Goal: Task Accomplishment & Management: Manage account settings

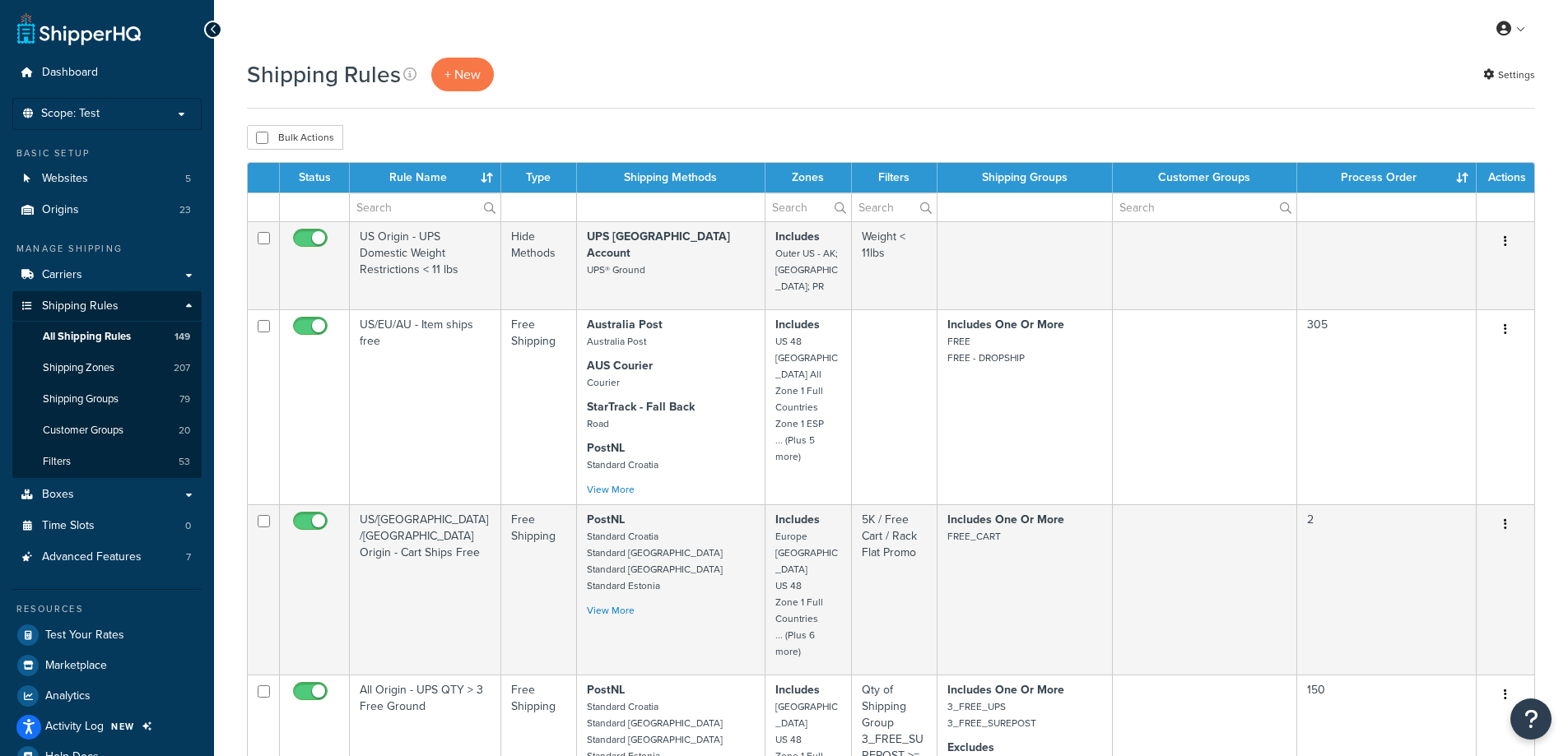
select select "1000"
click at [768, 63] on div "Shipping Rules + New Settings" at bounding box center [890, 74] width 1288 height 34
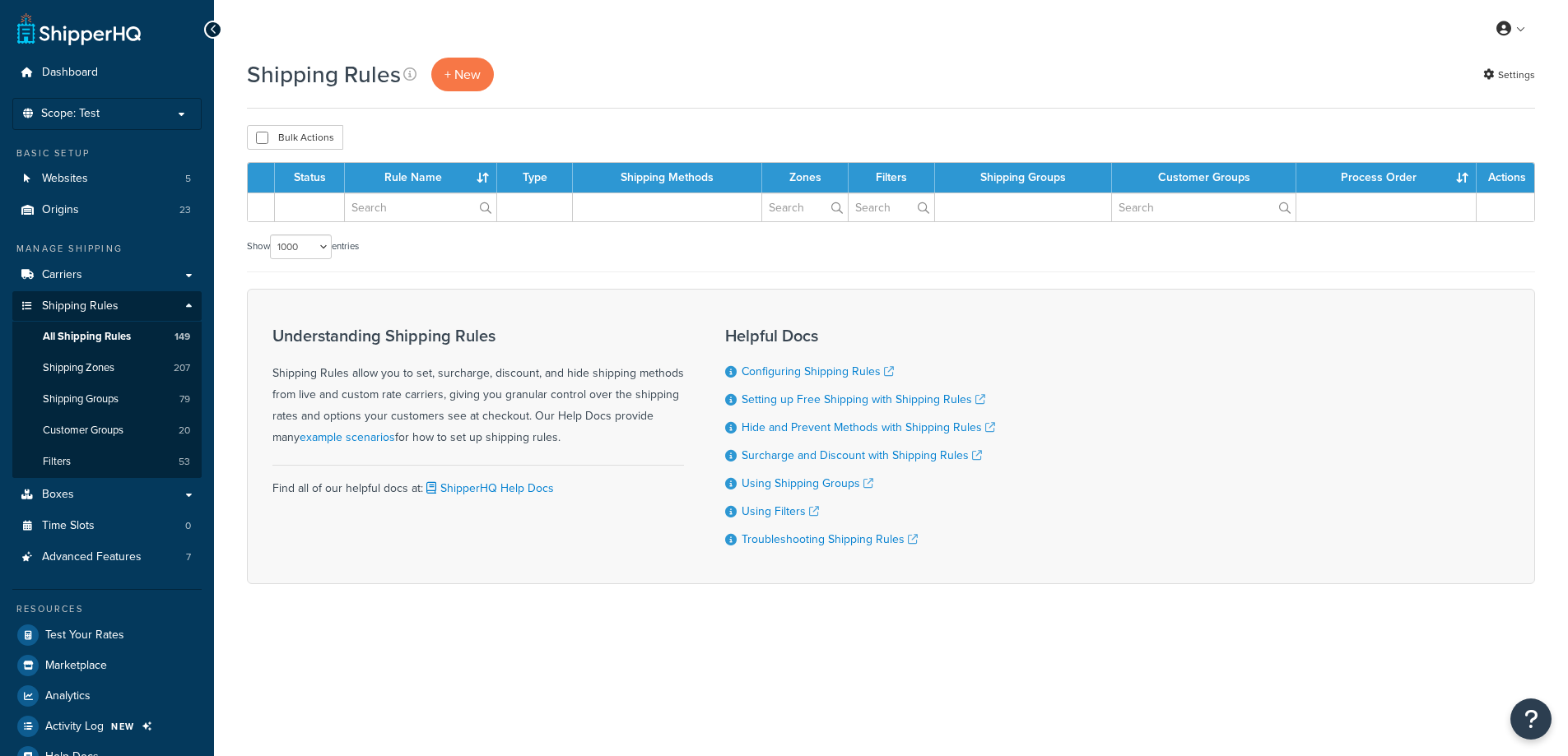
select select "1000"
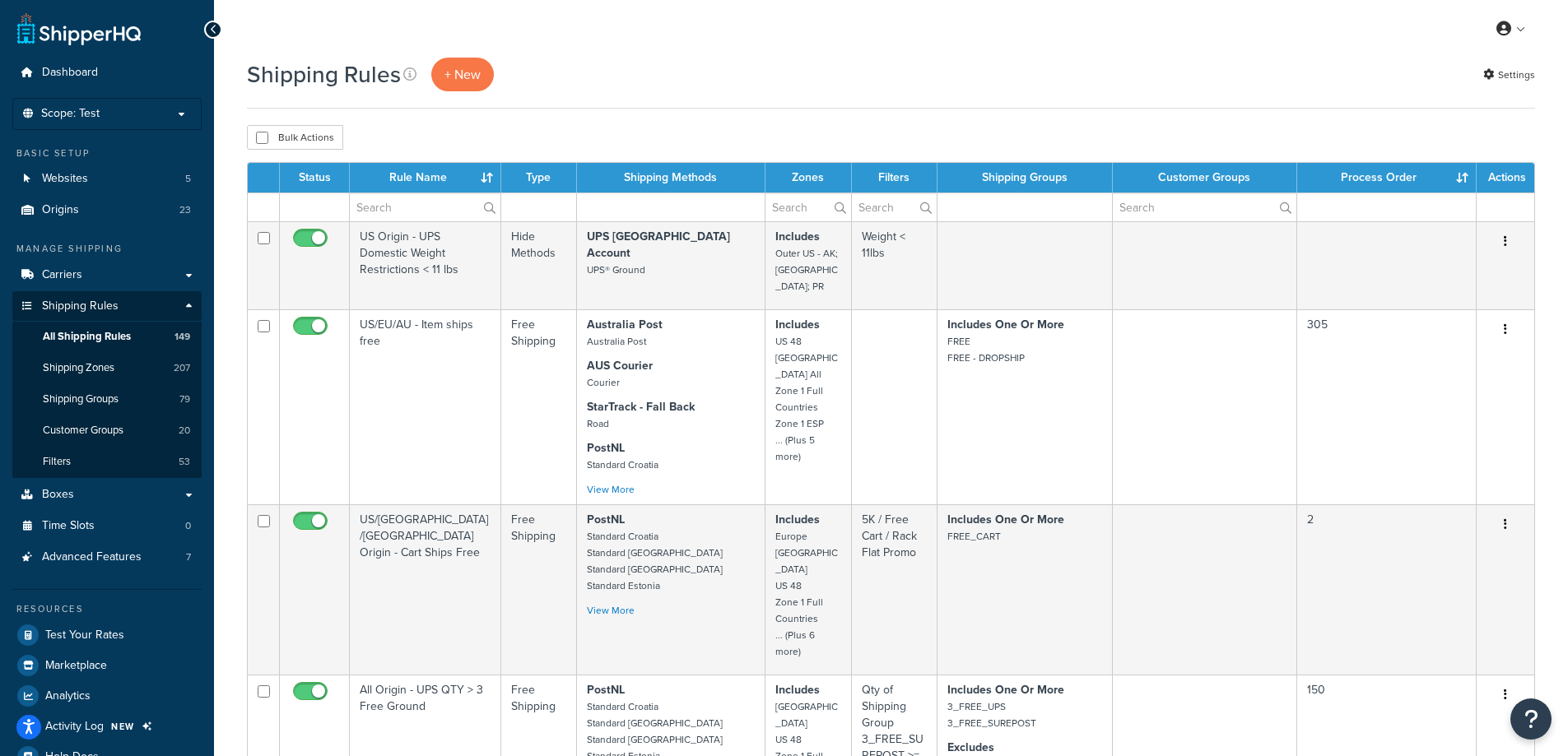
click at [826, 69] on div "Shipping Rules + New Settings" at bounding box center [890, 74] width 1288 height 34
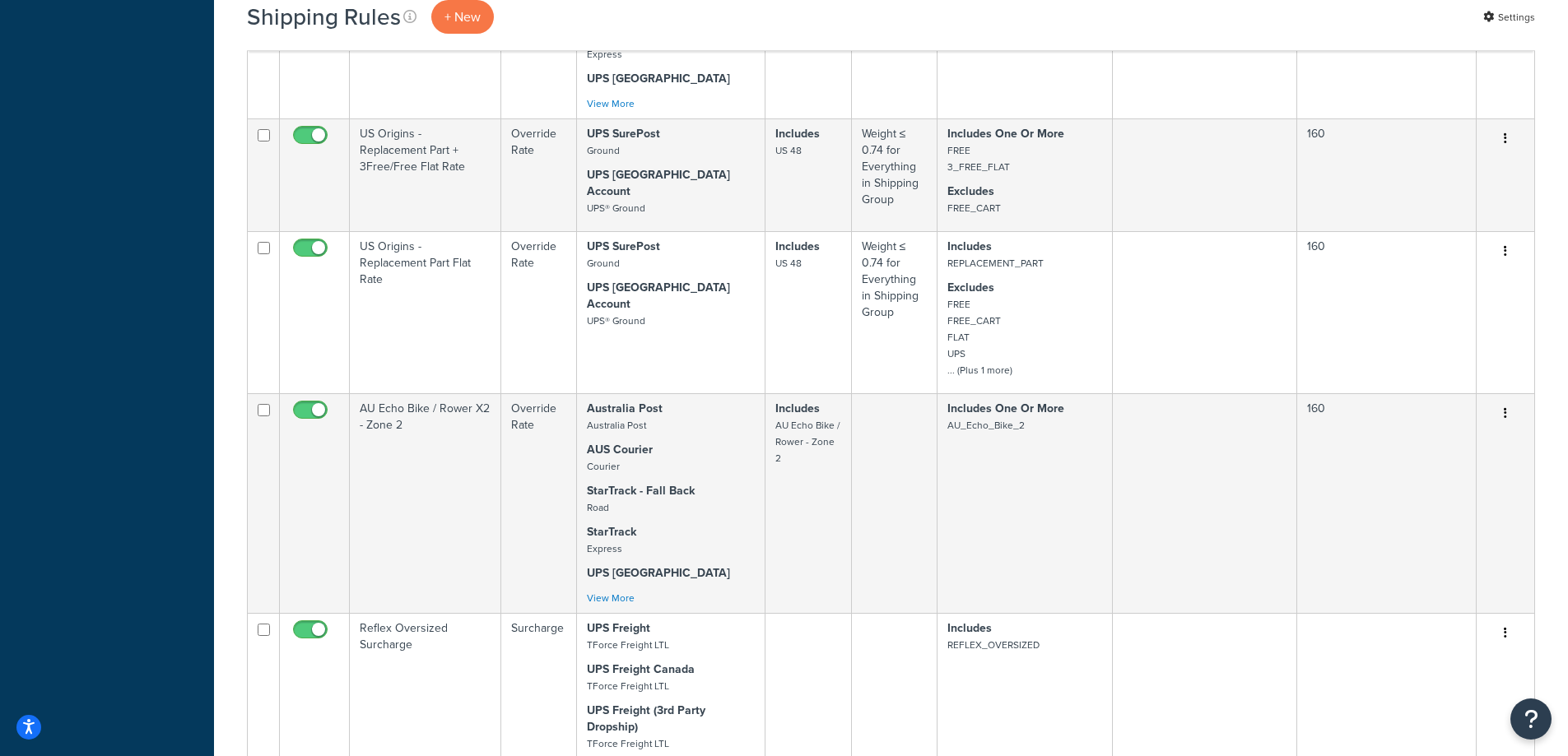
scroll to position [1780, 0]
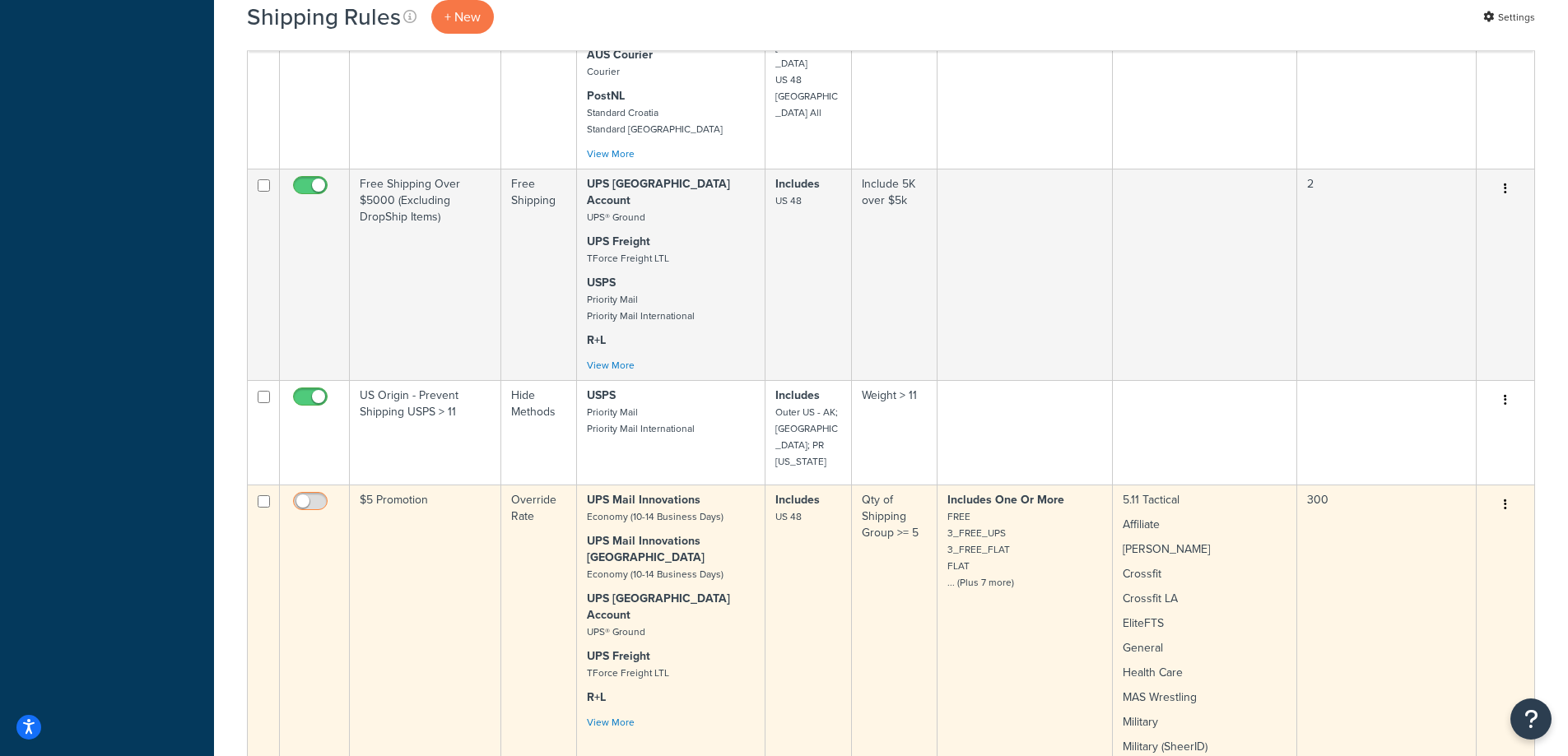
click at [321, 495] on input "checkbox" at bounding box center [312, 505] width 45 height 20
checkbox input "true"
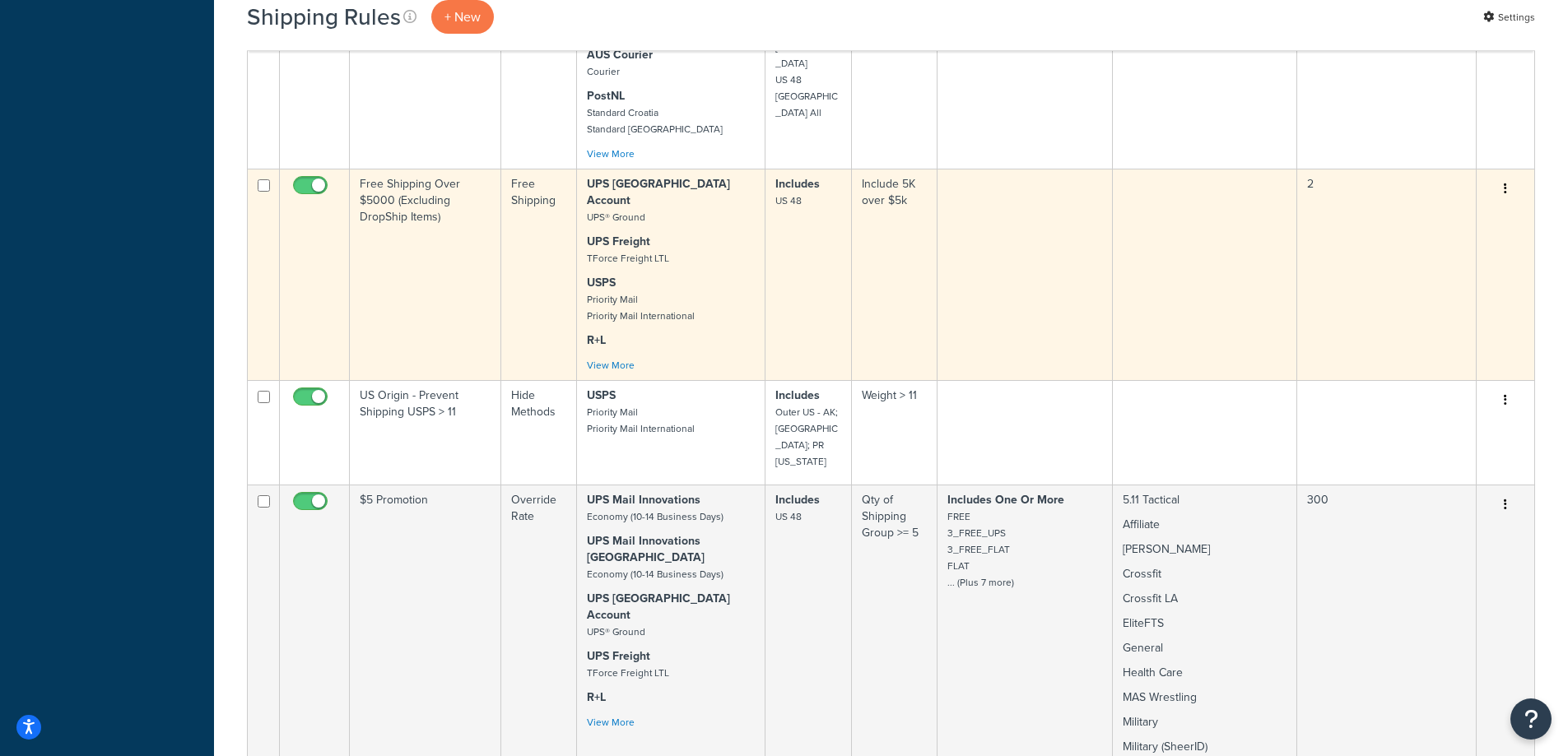
scroll to position [8887, 0]
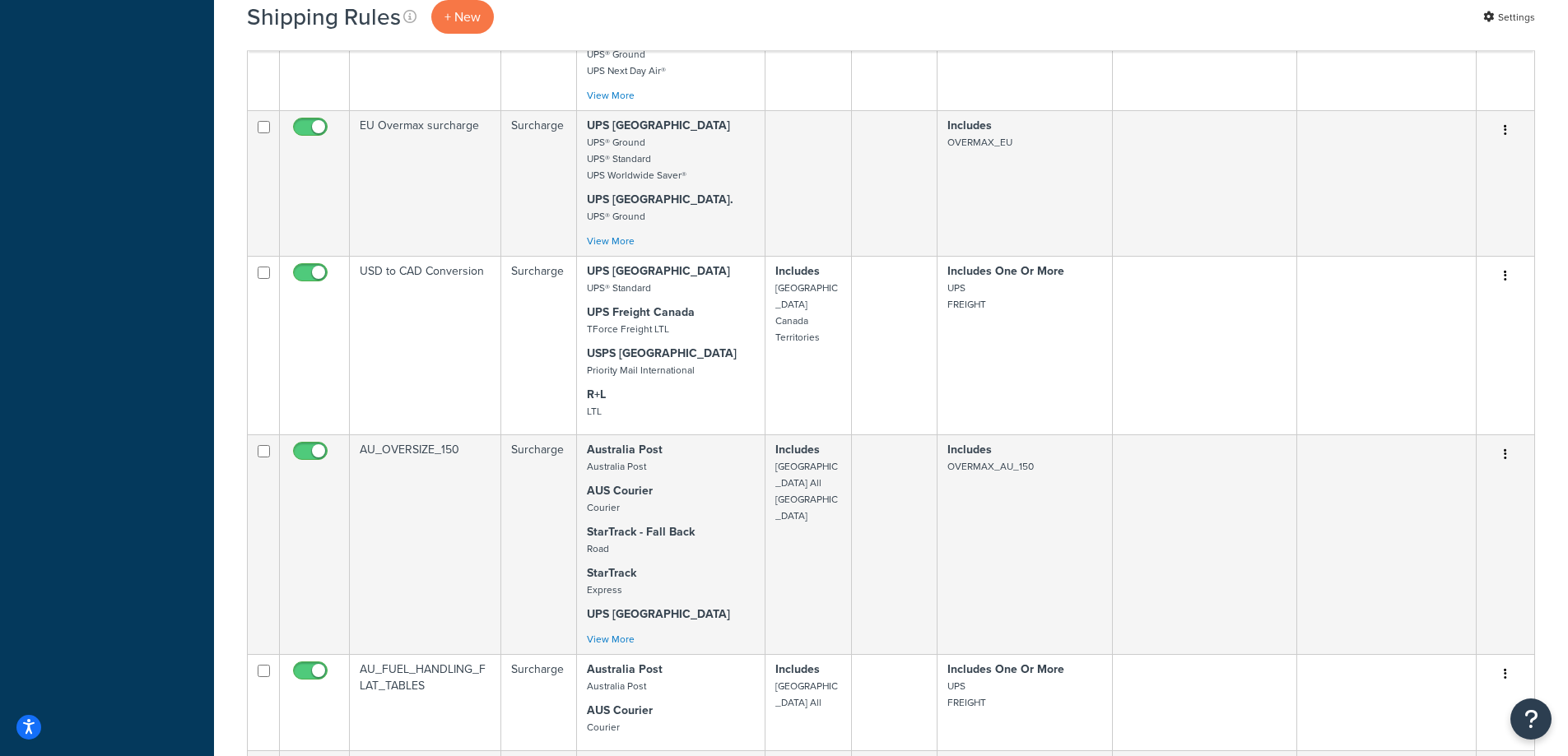
checkbox input "true"
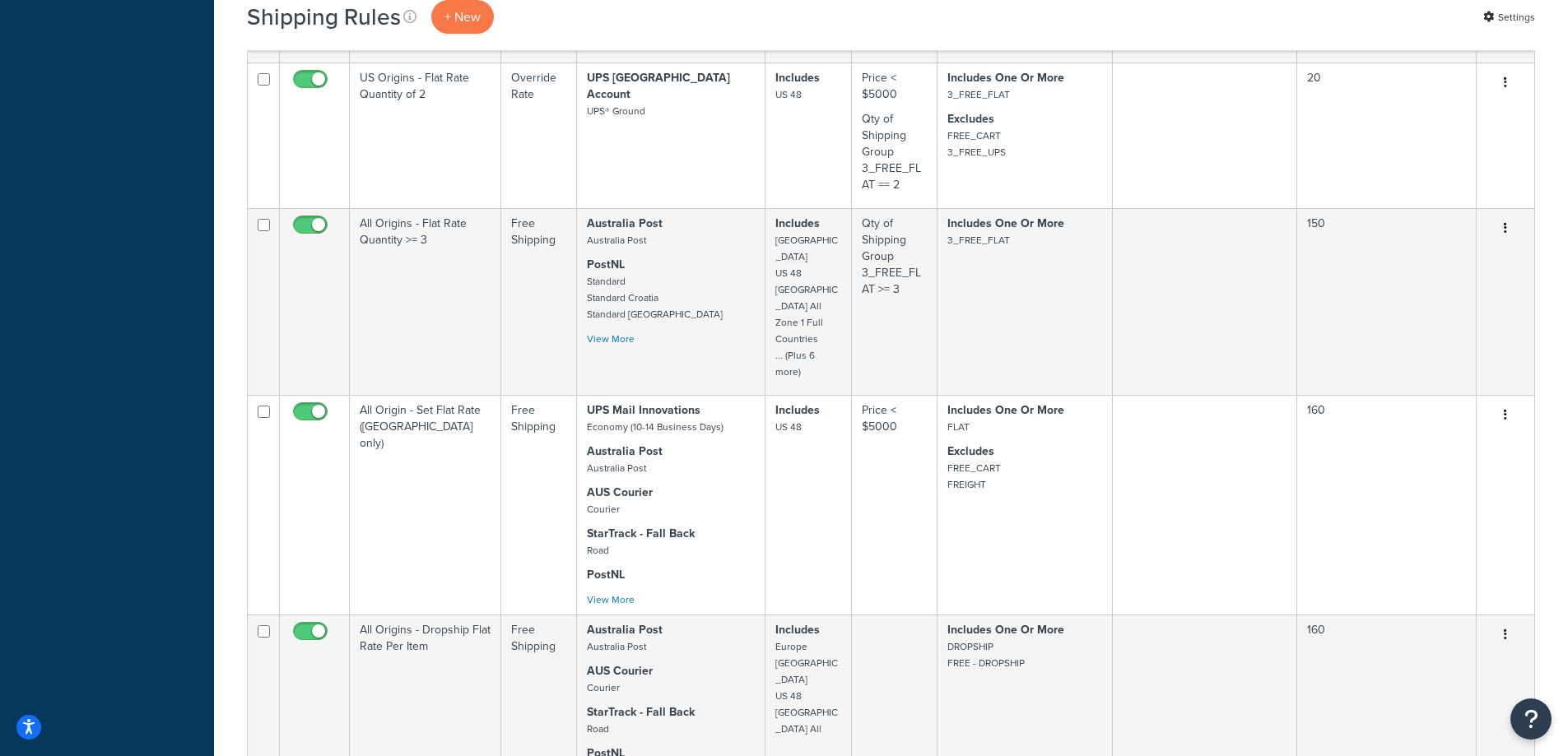
scroll to position [977, 0]
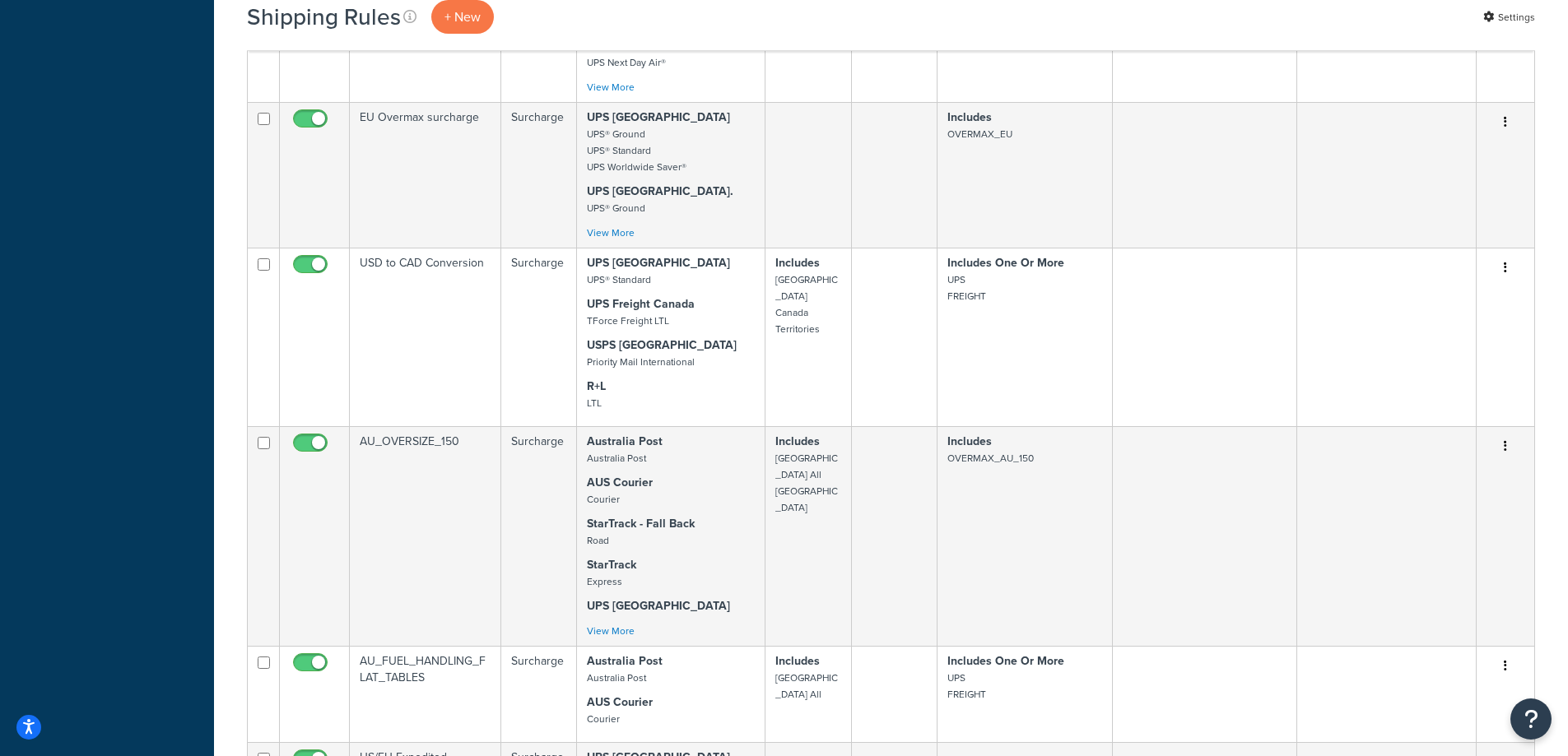
scroll to position [9650, 0]
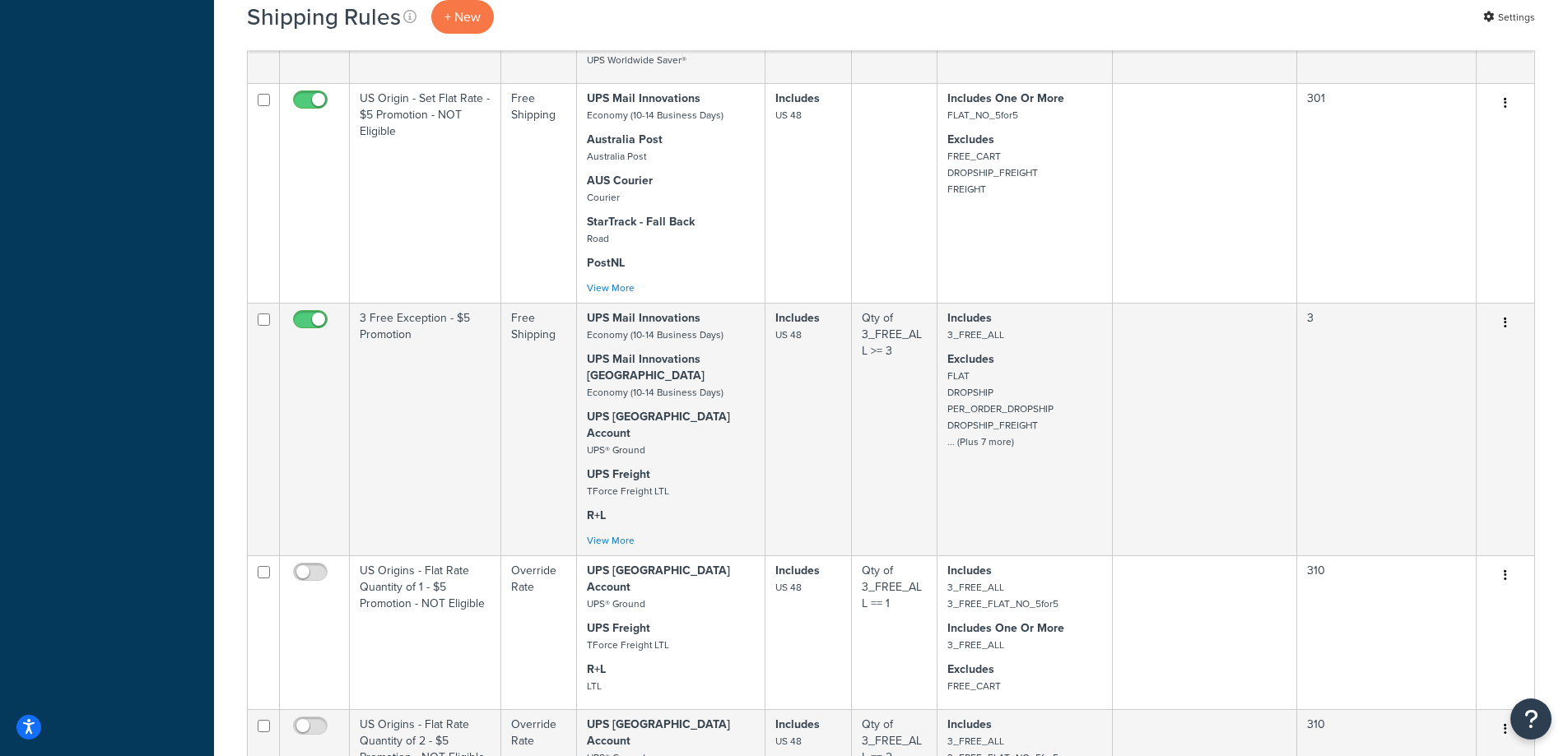
drag, startPoint x: 317, startPoint y: 345, endPoint x: 297, endPoint y: 373, distance: 34.4
checkbox input "true"
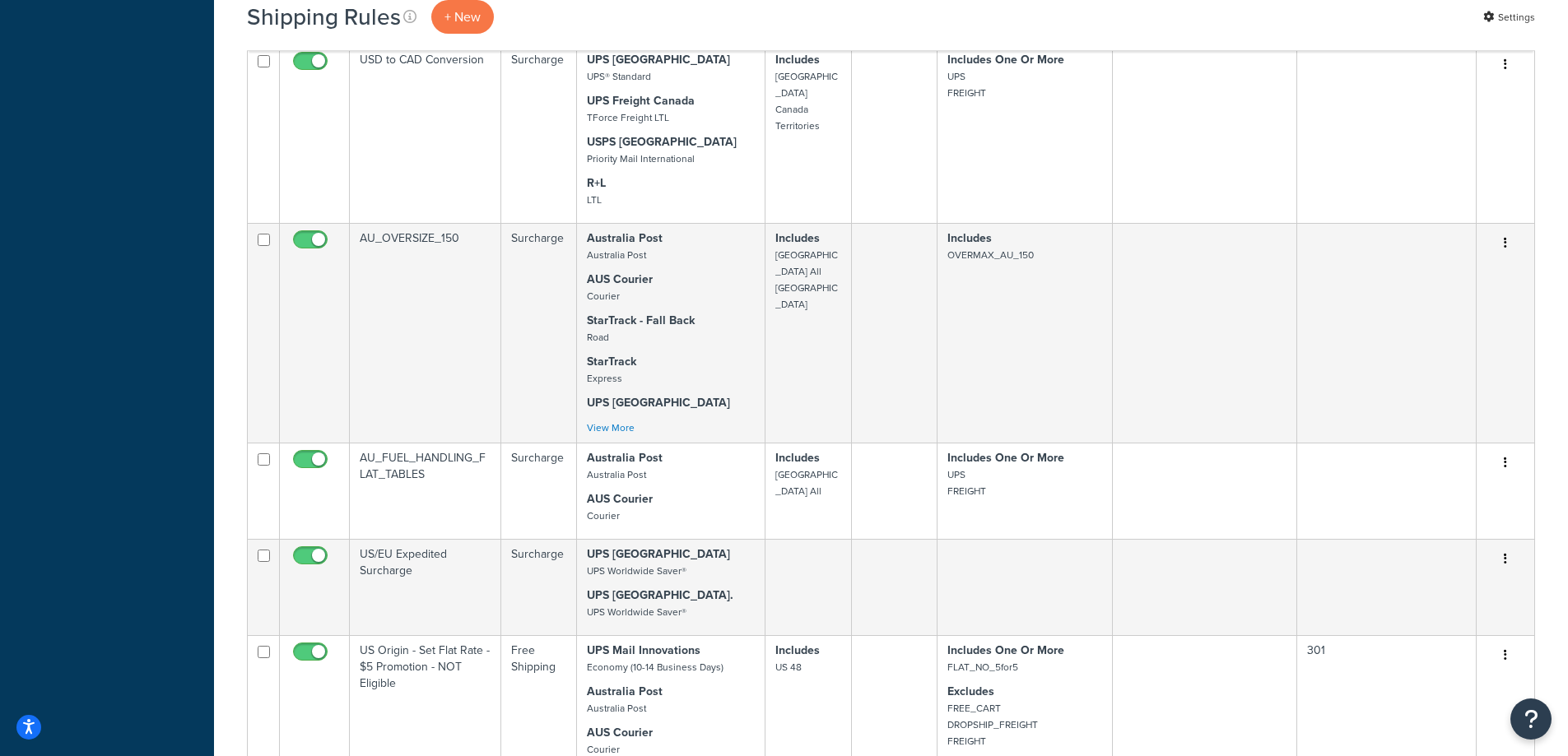
scroll to position [19414, 0]
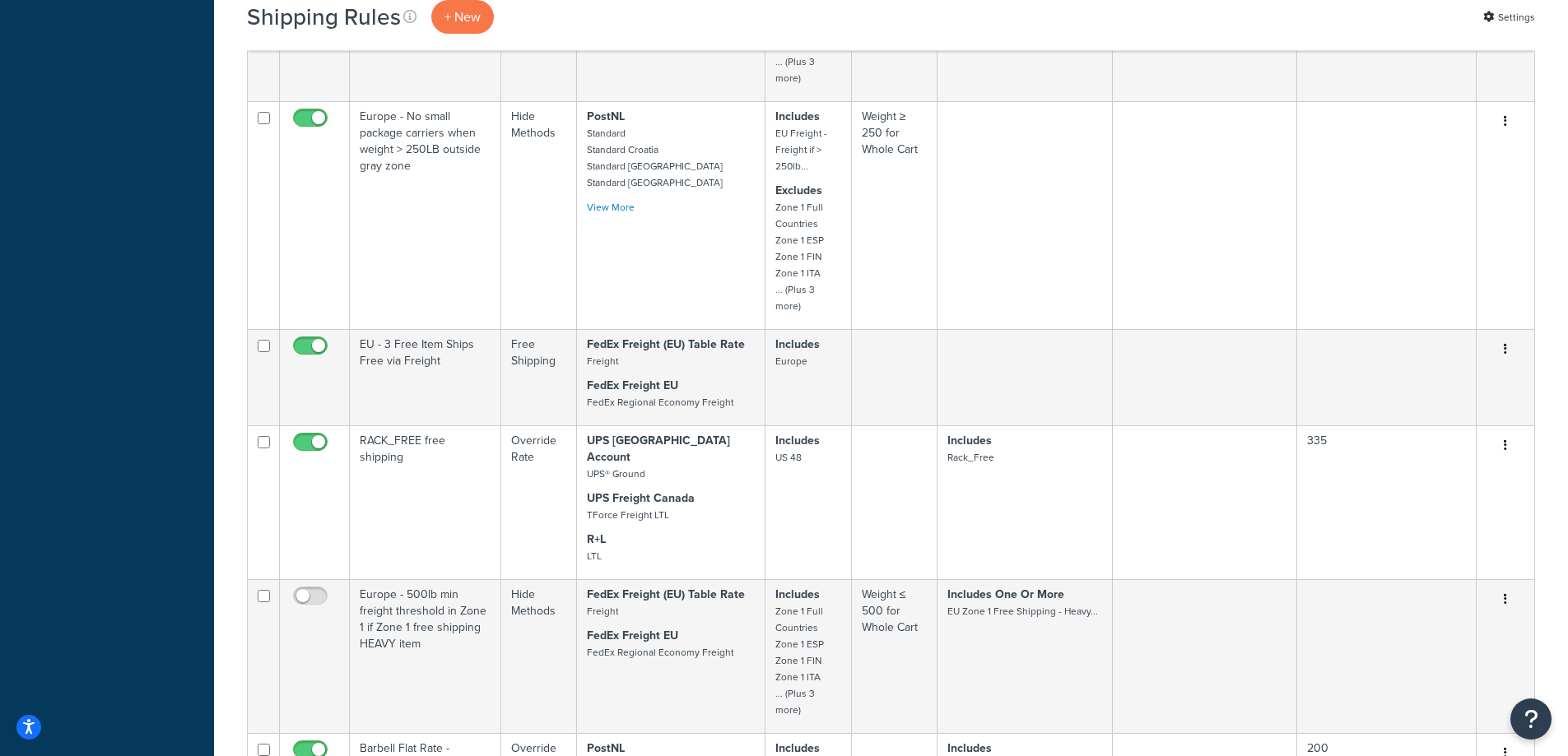
checkbox input "true"
